Goal: Find contact information: Find contact information

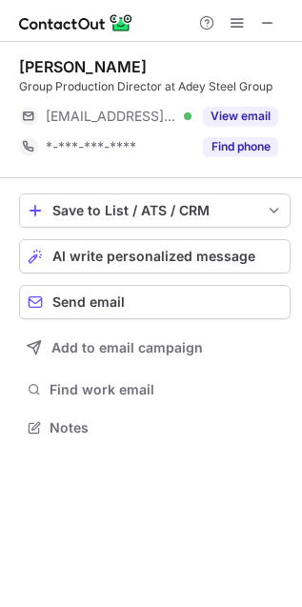
scroll to position [414, 302]
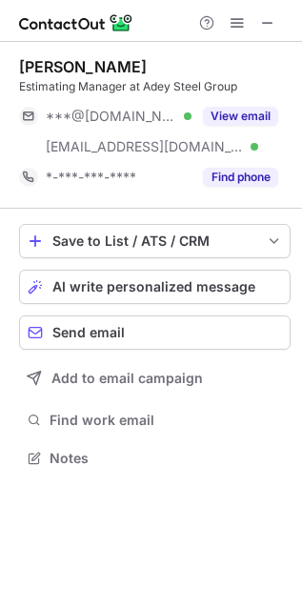
scroll to position [444, 302]
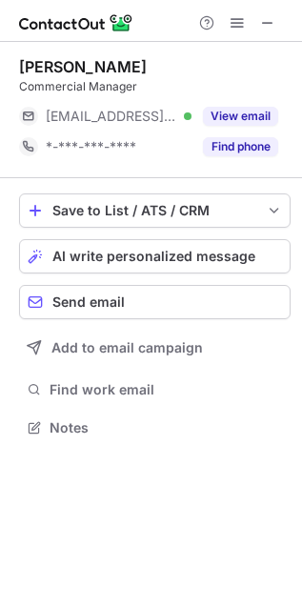
scroll to position [414, 302]
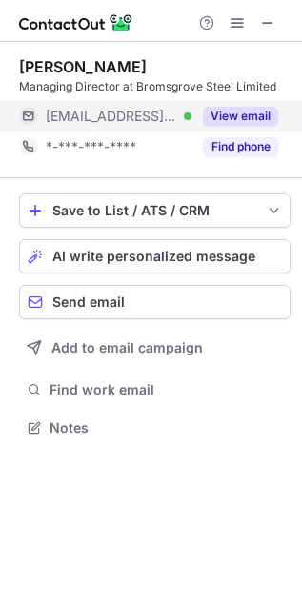
click at [225, 119] on button "View email" at bounding box center [240, 116] width 75 height 19
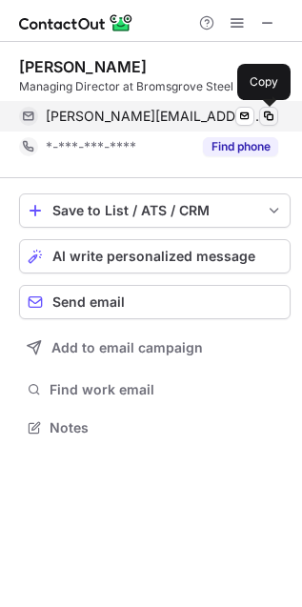
click at [277, 113] on button at bounding box center [268, 116] width 19 height 19
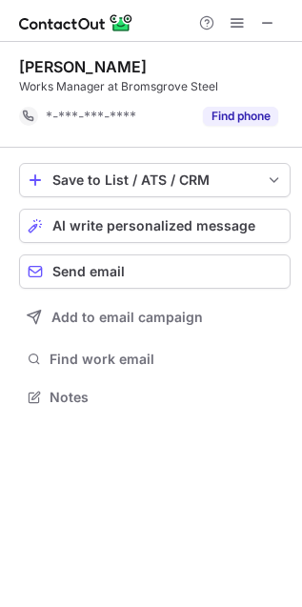
scroll to position [383, 302]
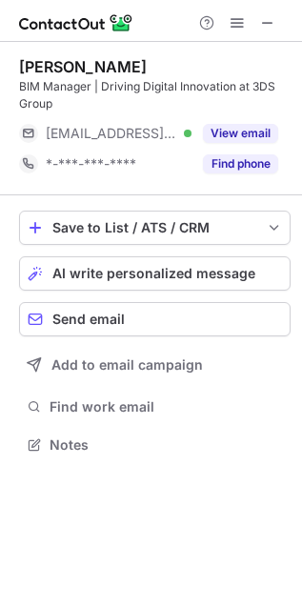
scroll to position [432, 302]
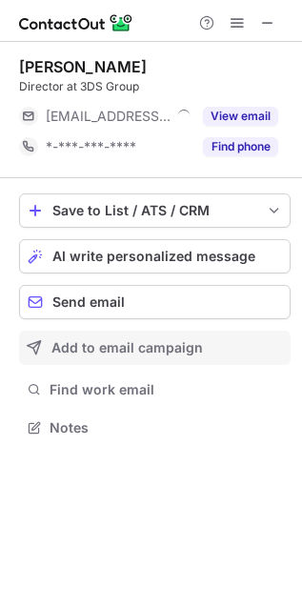
scroll to position [9, 9]
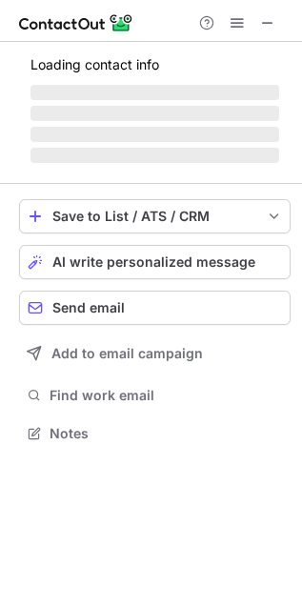
scroll to position [9, 9]
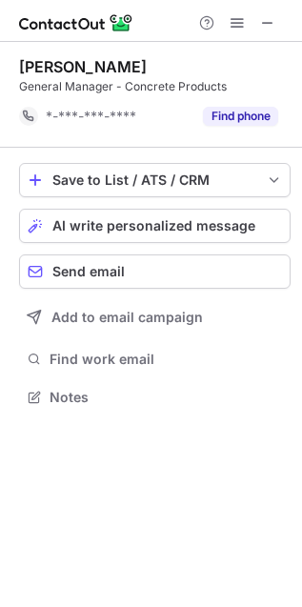
scroll to position [383, 302]
click at [281, 26] on div at bounding box center [237, 22] width 91 height 23
click at [275, 22] on button at bounding box center [267, 22] width 23 height 23
click at [263, 25] on span at bounding box center [267, 22] width 15 height 15
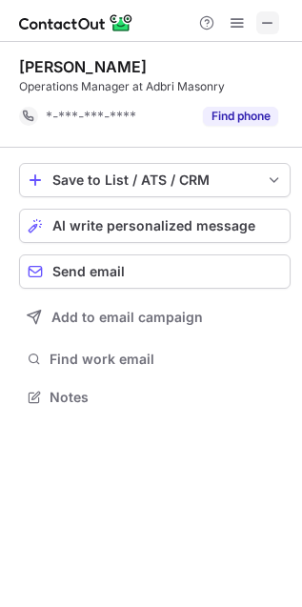
click at [266, 15] on span at bounding box center [267, 22] width 15 height 15
